Goal: Find contact information: Find contact information

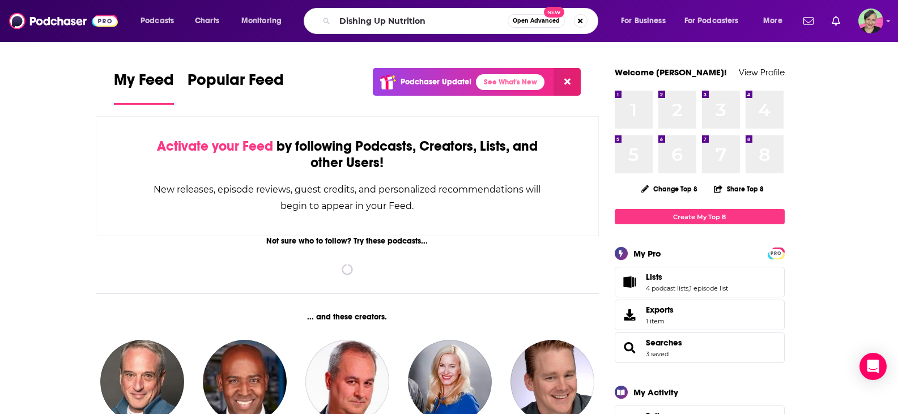
type input "Dishing Up Nutrition"
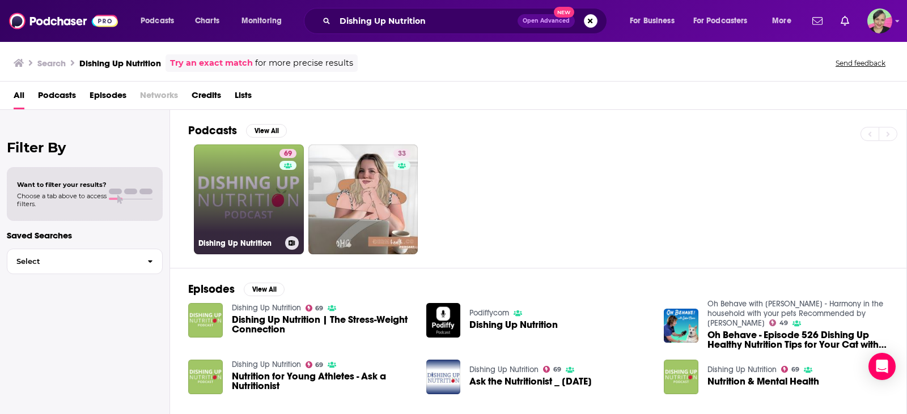
click at [264, 171] on link "69 Dishing Up Nutrition" at bounding box center [249, 200] width 110 height 110
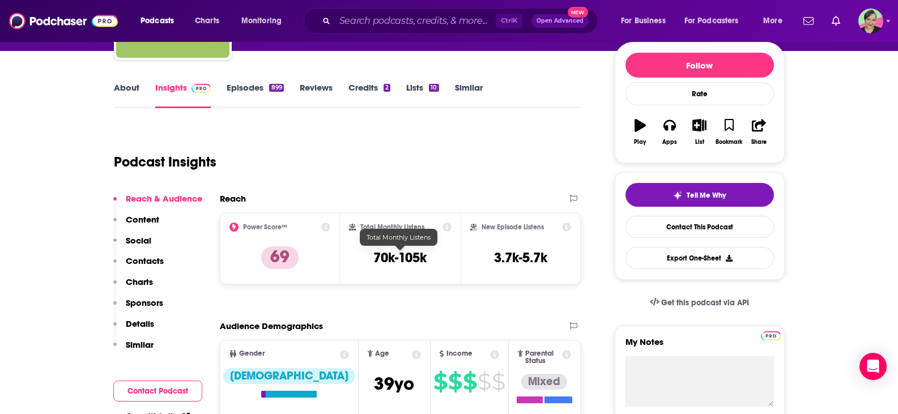
scroll to position [113, 0]
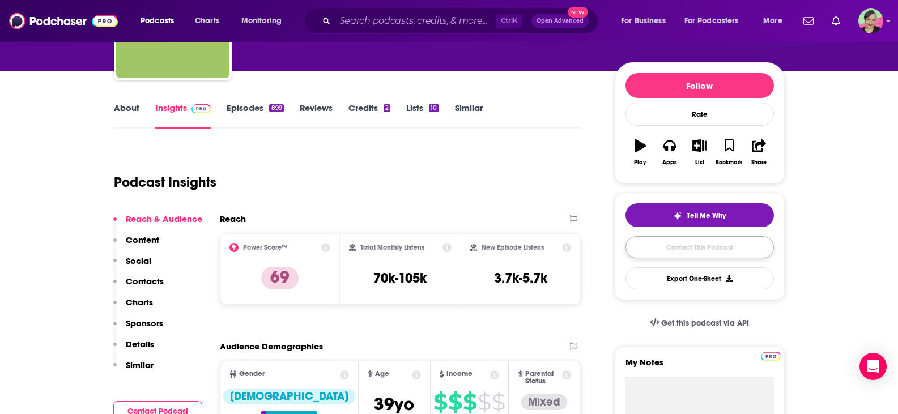
click at [692, 248] on link "Contact This Podcast" at bounding box center [700, 247] width 149 height 22
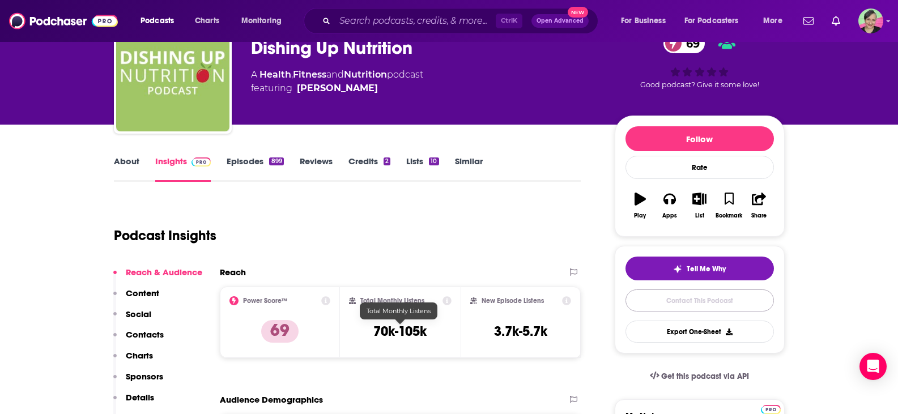
scroll to position [57, 0]
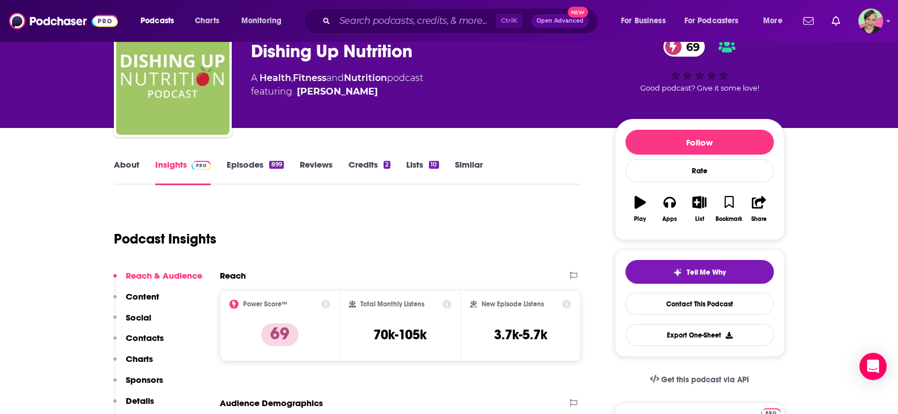
click at [137, 168] on link "About" at bounding box center [127, 172] width 26 height 26
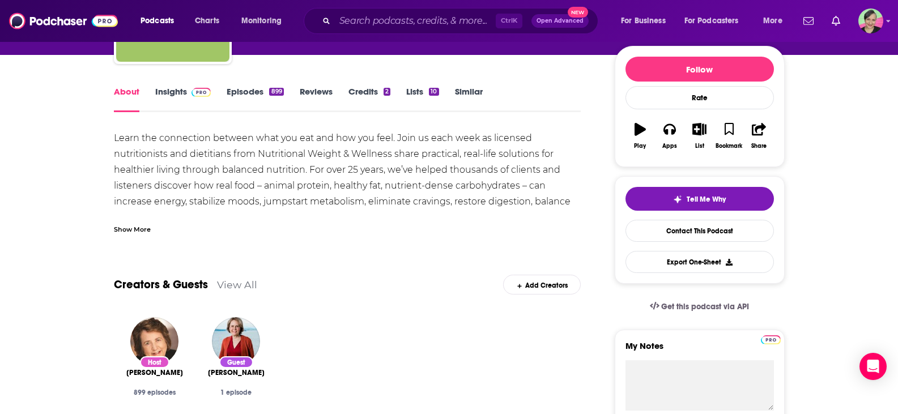
scroll to position [170, 0]
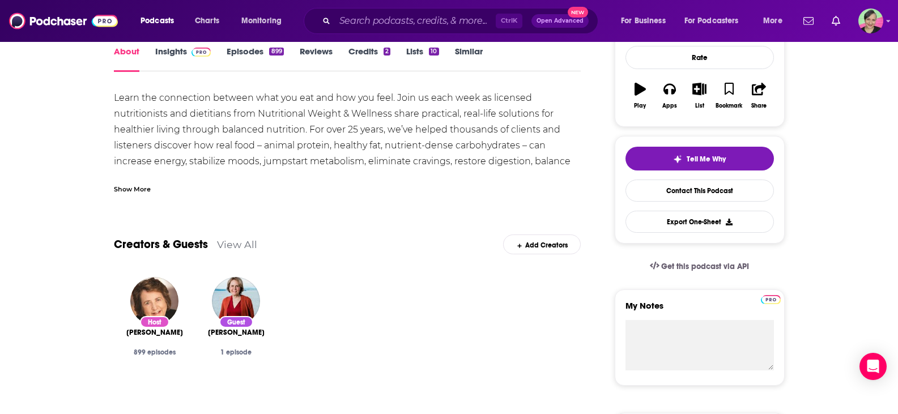
click at [128, 184] on div "Show More" at bounding box center [132, 188] width 37 height 11
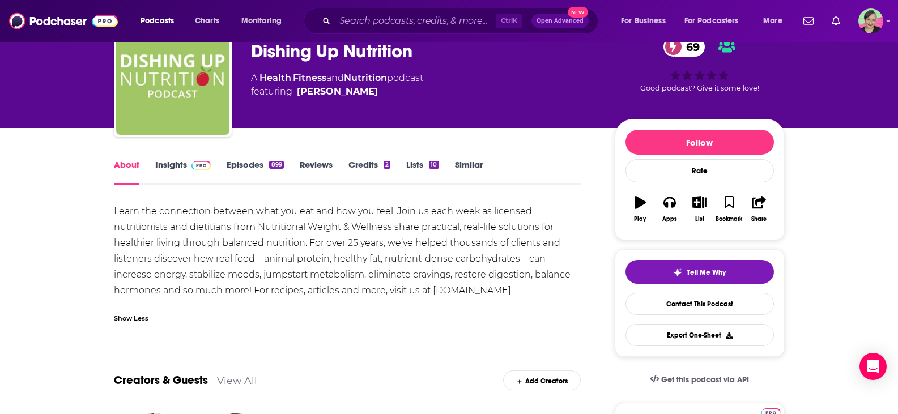
scroll to position [0, 0]
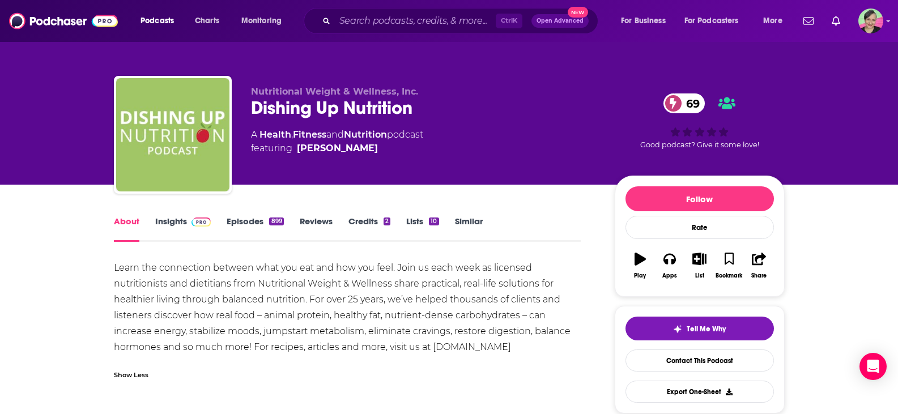
drag, startPoint x: 368, startPoint y: 146, endPoint x: 359, endPoint y: 147, distance: 9.1
click at [359, 147] on span "featuring [PERSON_NAME]" at bounding box center [337, 149] width 172 height 14
copy span "[PERSON_NAME]"
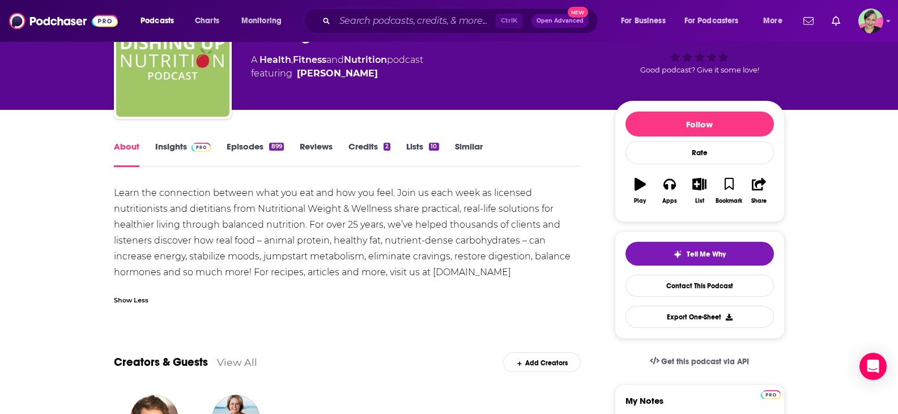
scroll to position [170, 0]
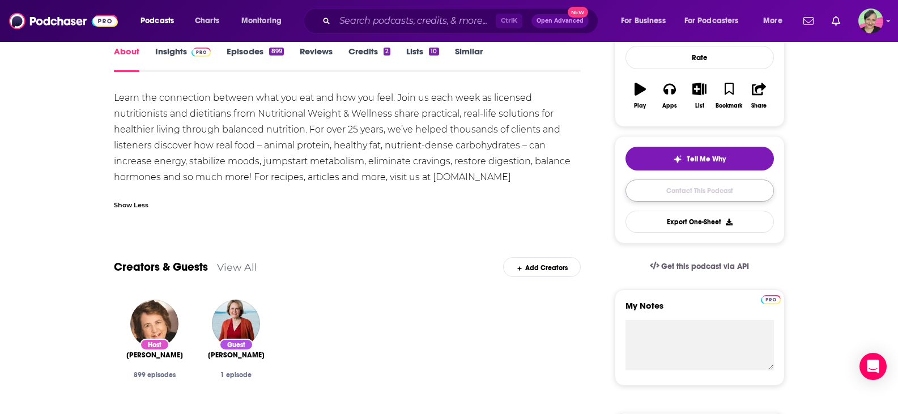
click at [715, 188] on link "Contact This Podcast" at bounding box center [700, 191] width 149 height 22
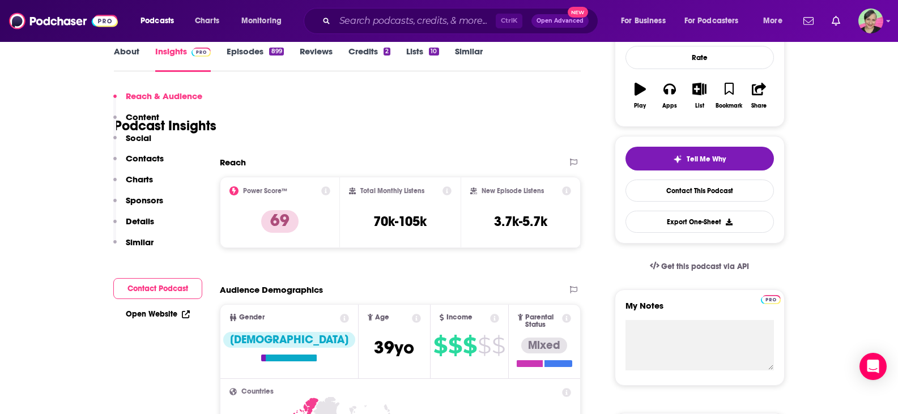
scroll to position [1167, 0]
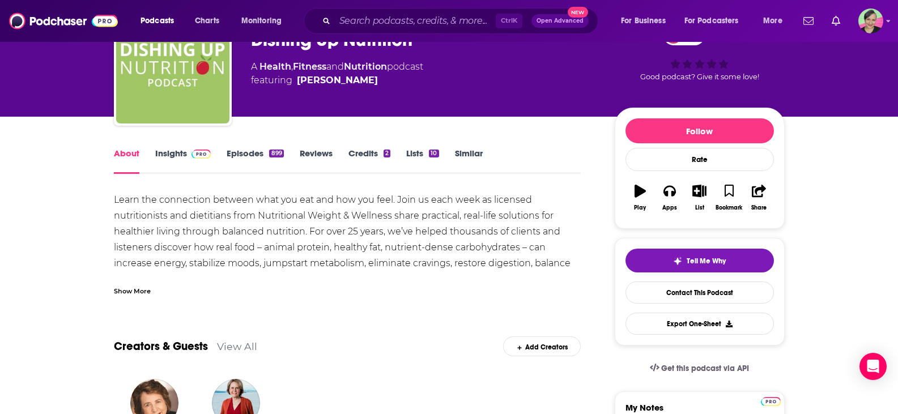
scroll to position [227, 0]
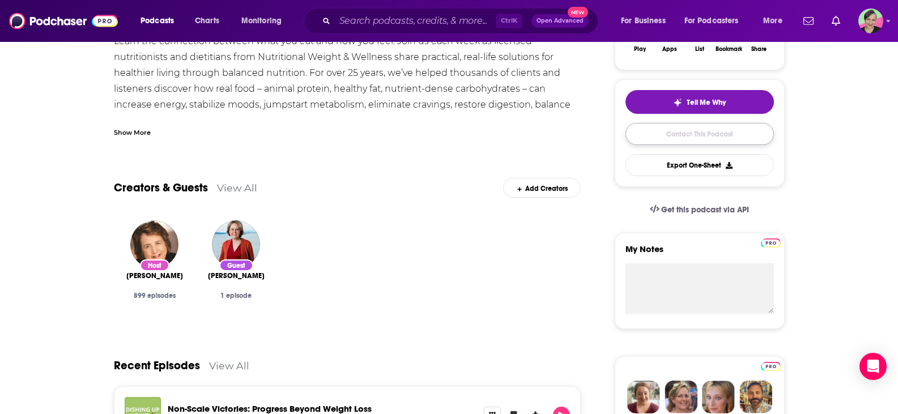
click at [679, 130] on link "Contact This Podcast" at bounding box center [700, 134] width 149 height 22
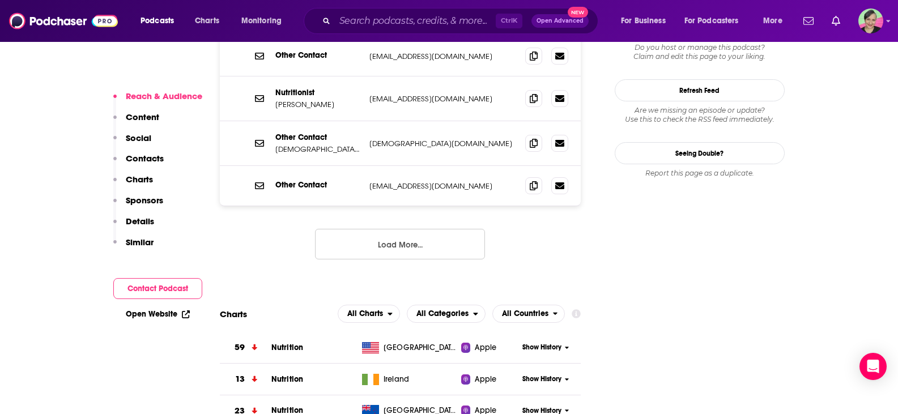
scroll to position [1280, 0]
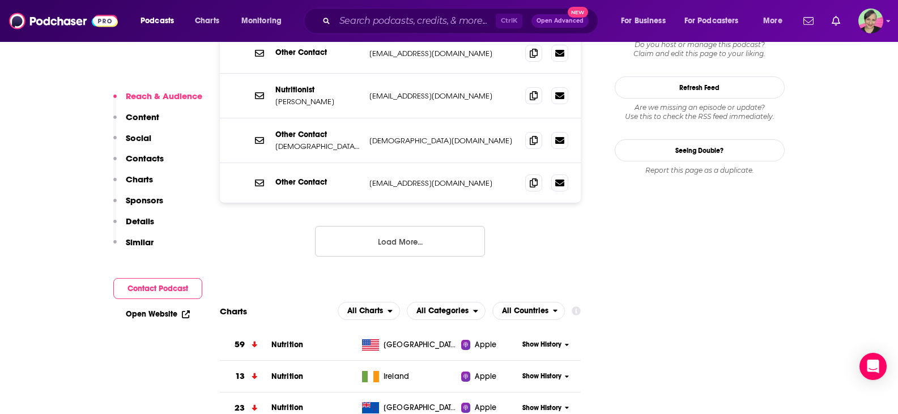
click at [389, 226] on button "Load More..." at bounding box center [400, 241] width 170 height 31
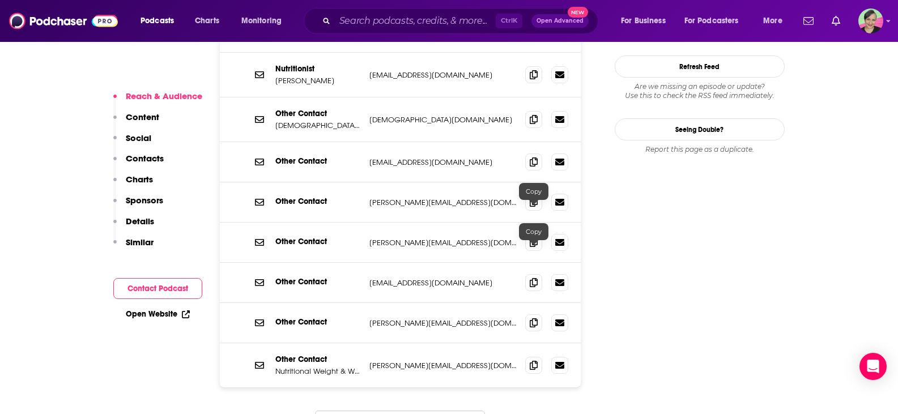
scroll to position [1394, 0]
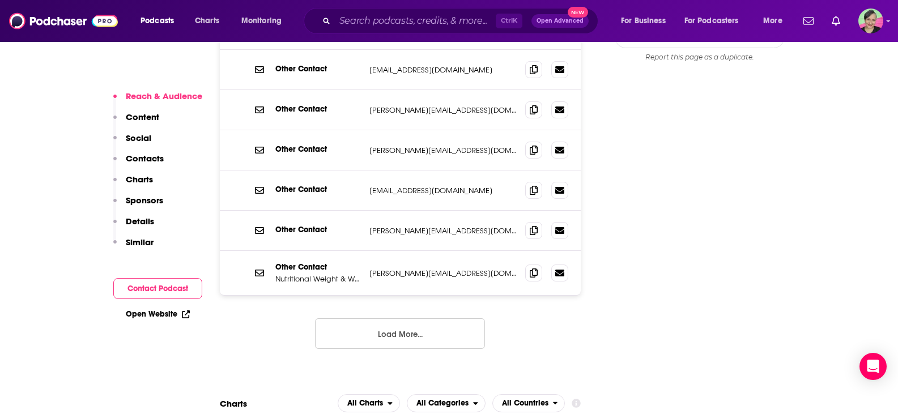
click at [405, 319] on button "Load More..." at bounding box center [400, 334] width 170 height 31
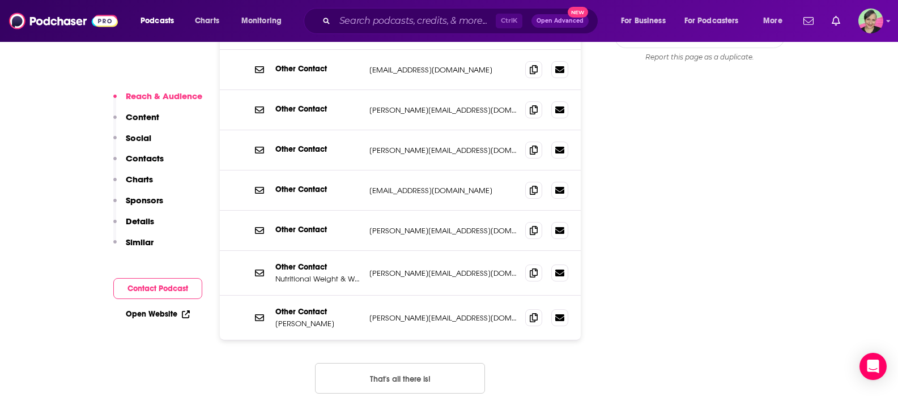
click at [403, 363] on button "That's all there is!" at bounding box center [400, 378] width 170 height 31
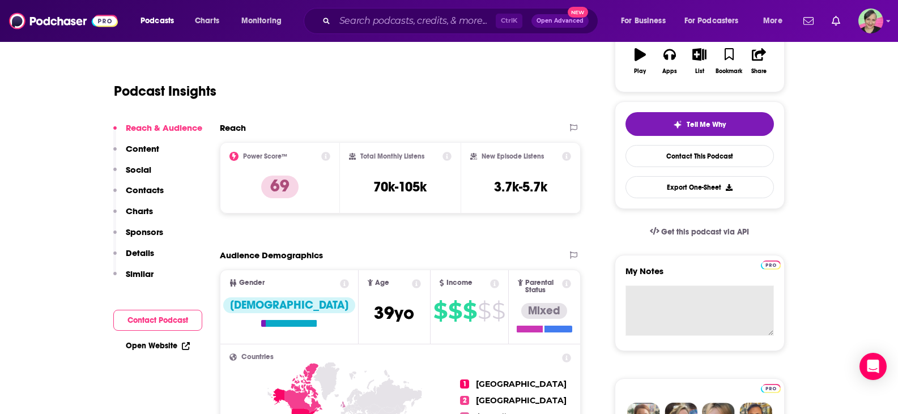
scroll to position [227, 0]
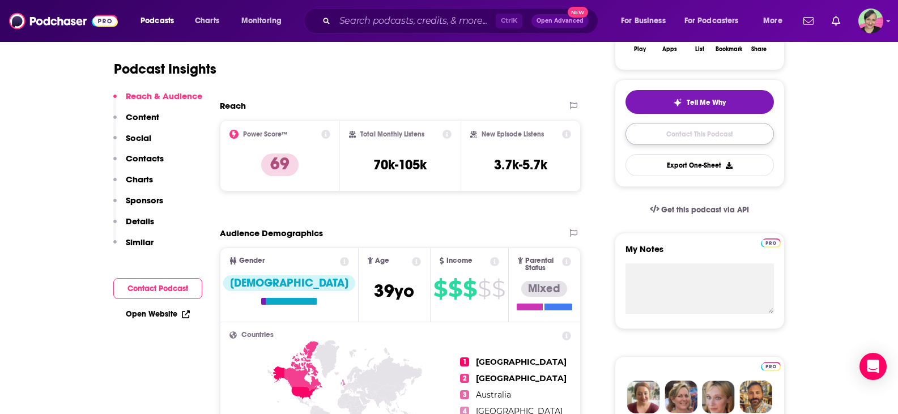
click at [706, 129] on link "Contact This Podcast" at bounding box center [700, 134] width 149 height 22
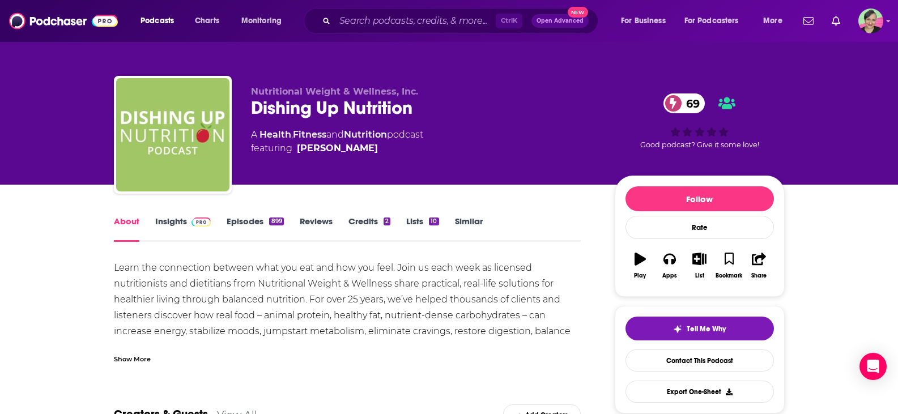
click at [177, 219] on link "Insights" at bounding box center [183, 229] width 56 height 26
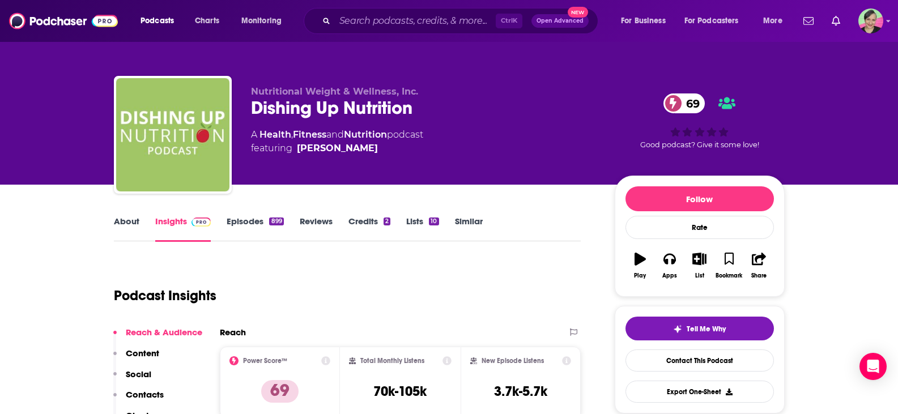
scroll to position [113, 0]
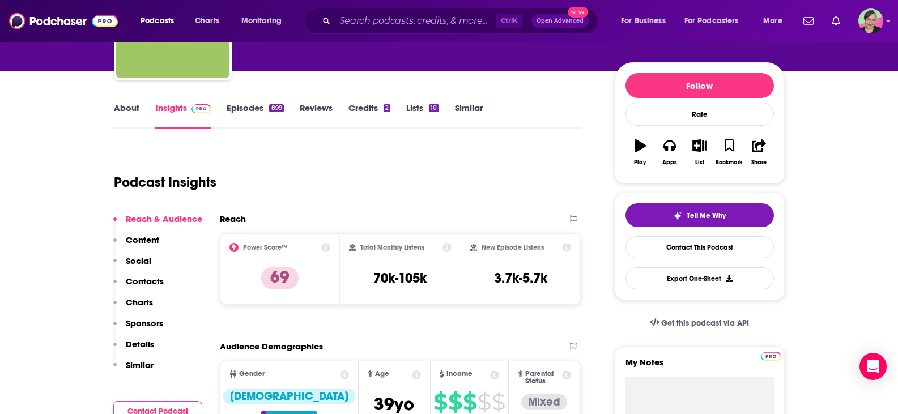
click at [244, 106] on link "Episodes 899" at bounding box center [255, 116] width 57 height 26
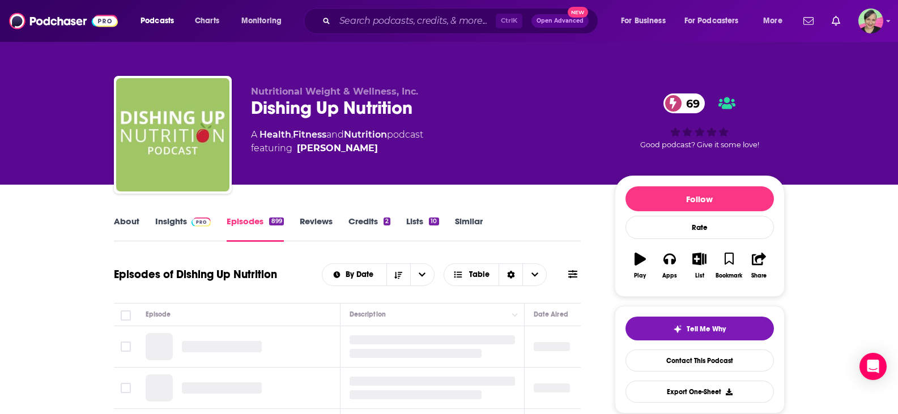
scroll to position [57, 0]
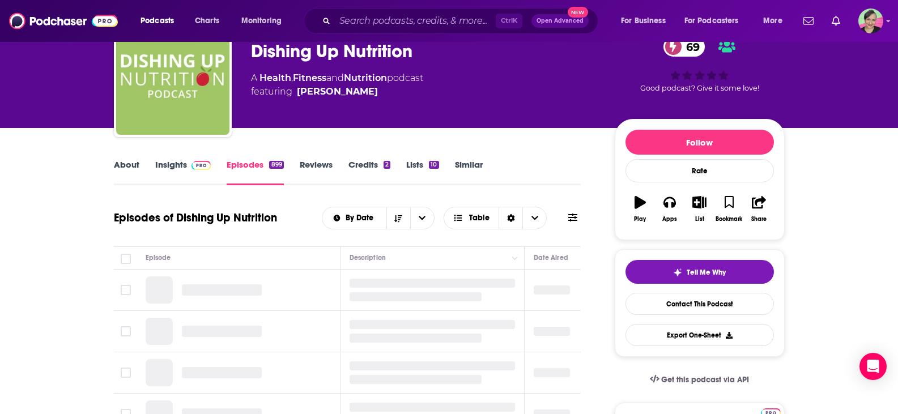
click at [571, 219] on icon at bounding box center [573, 217] width 9 height 9
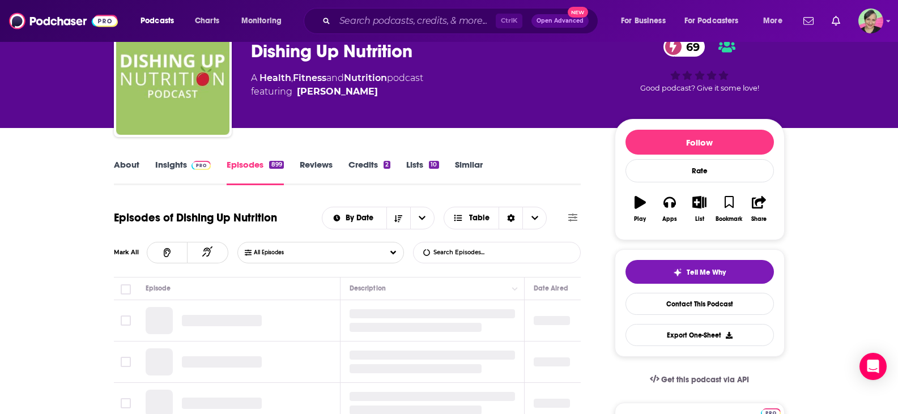
click at [495, 250] on input "List Search Input" at bounding box center [473, 253] width 118 height 20
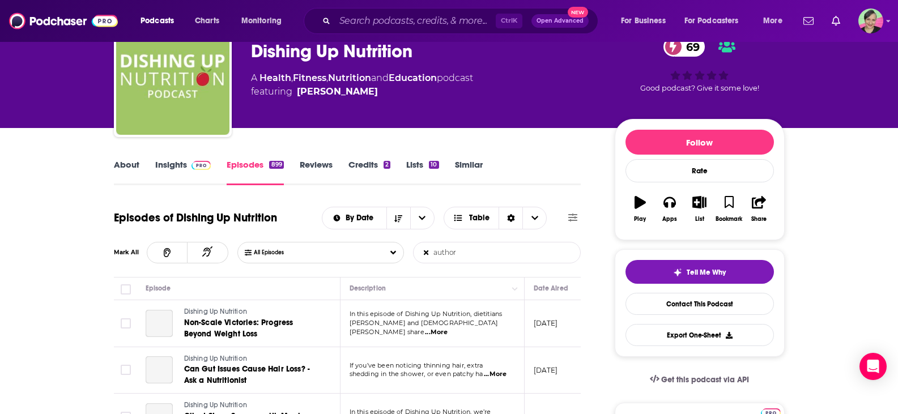
type input "author"
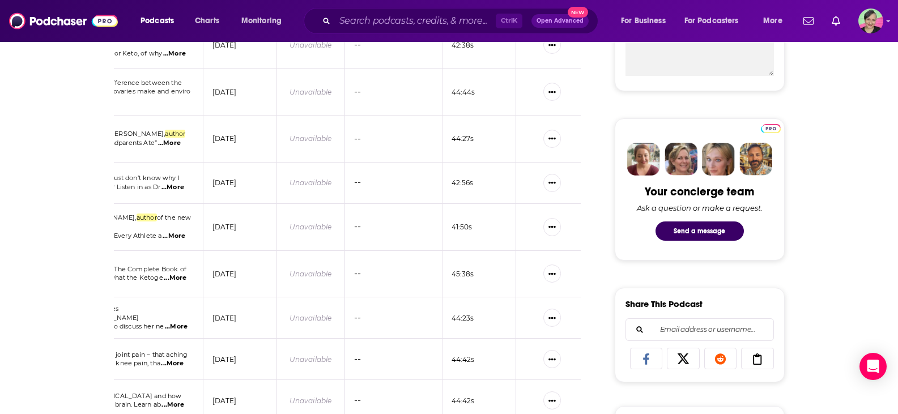
scroll to position [211, 0]
